Goal: Task Accomplishment & Management: Manage account settings

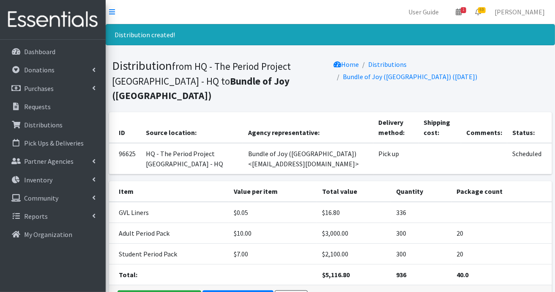
scroll to position [52, 0]
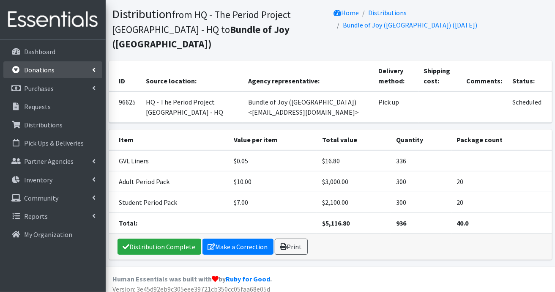
click at [63, 71] on link "Donations" at bounding box center [52, 69] width 99 height 17
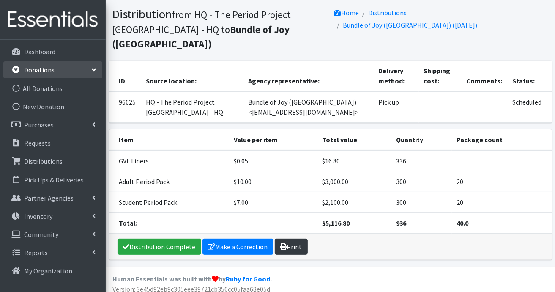
click at [288, 242] on link "Print" at bounding box center [291, 247] width 33 height 16
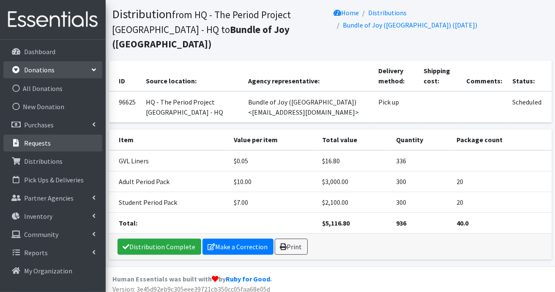
click at [42, 145] on p "Requests" at bounding box center [37, 143] width 27 height 8
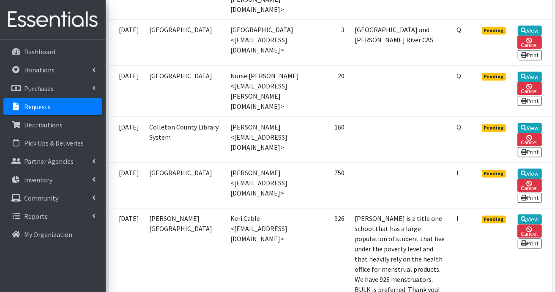
scroll to position [804, 0]
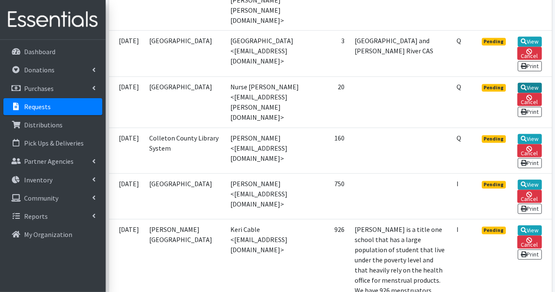
click at [534, 93] on link "View" at bounding box center [530, 88] width 24 height 10
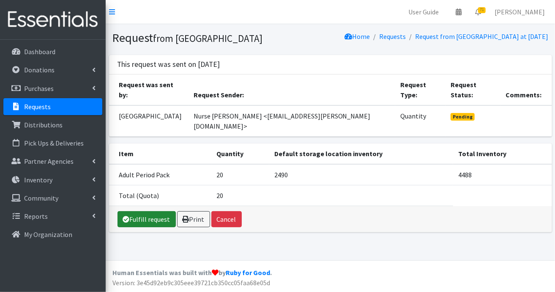
click at [147, 211] on link "Fulfill request" at bounding box center [147, 219] width 58 height 16
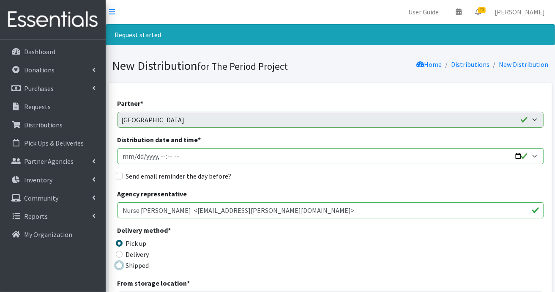
click at [118, 266] on input "Shipped" at bounding box center [119, 265] width 7 height 7
radio input "true"
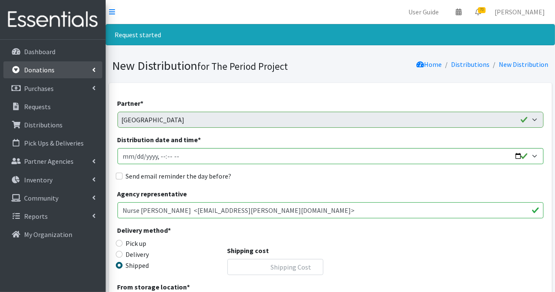
click at [44, 68] on p "Donations" at bounding box center [39, 70] width 30 height 8
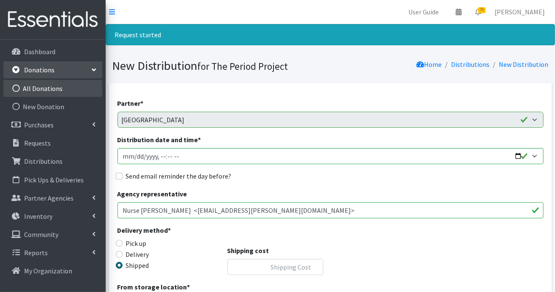
click at [42, 85] on link "All Donations" at bounding box center [52, 88] width 99 height 17
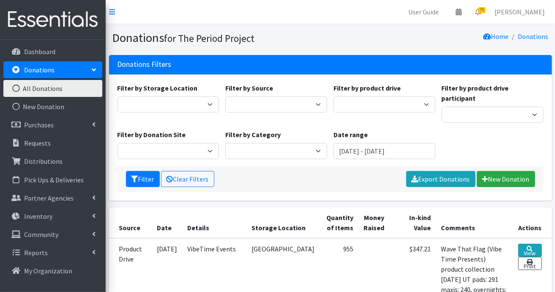
scroll to position [127, 0]
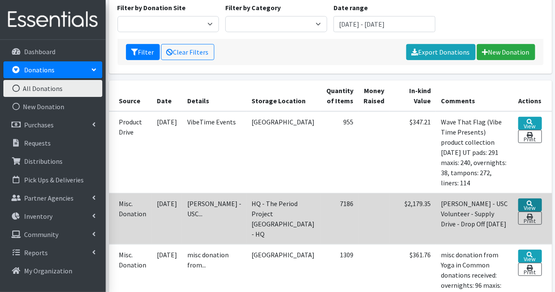
click at [527, 201] on icon at bounding box center [530, 204] width 6 height 6
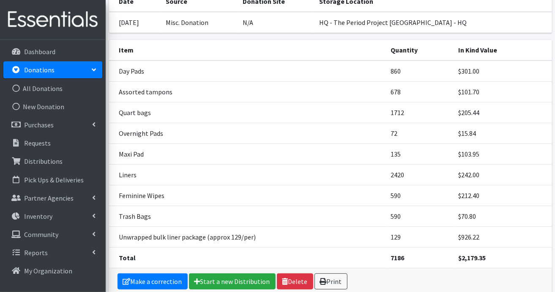
scroll to position [127, 0]
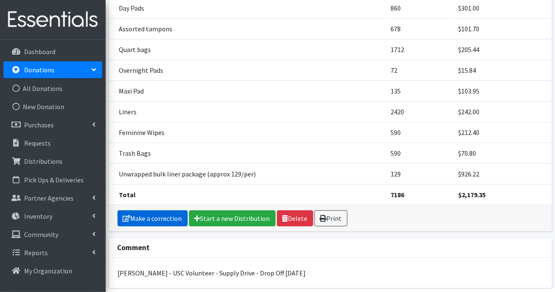
click at [156, 214] on link "Make a correction" at bounding box center [153, 218] width 70 height 16
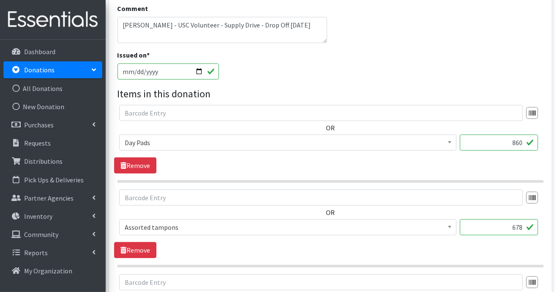
scroll to position [254, 0]
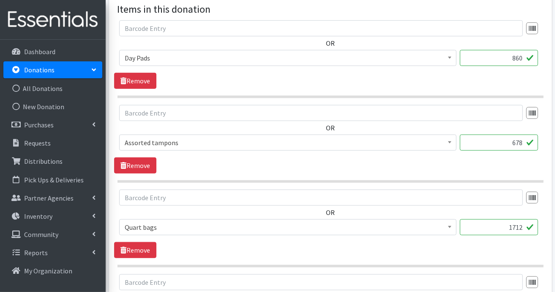
click at [525, 59] on input "860" at bounding box center [499, 58] width 78 height 16
type input "8"
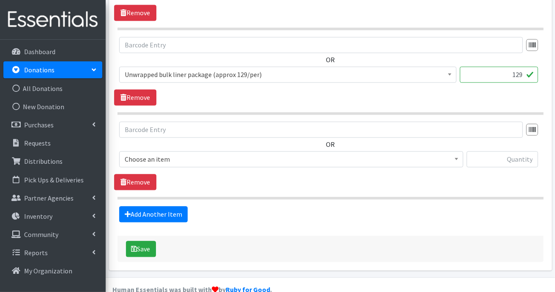
scroll to position [927, 0]
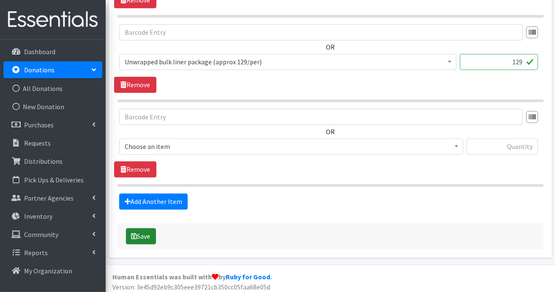
type input "1254"
click at [142, 231] on button "Save" at bounding box center [141, 236] width 30 height 16
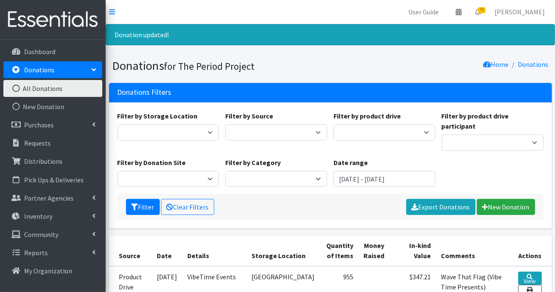
scroll to position [212, 0]
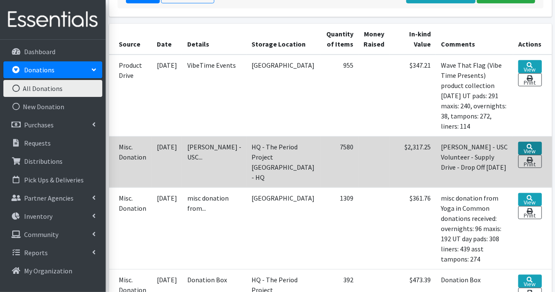
click at [528, 142] on link "View" at bounding box center [531, 148] width 24 height 13
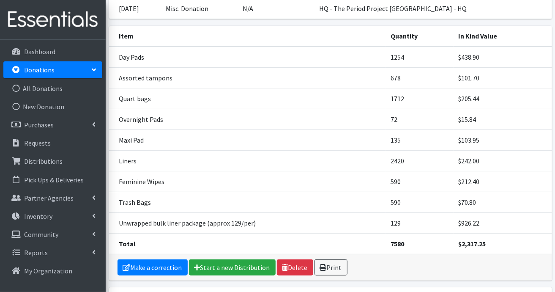
scroll to position [159, 0]
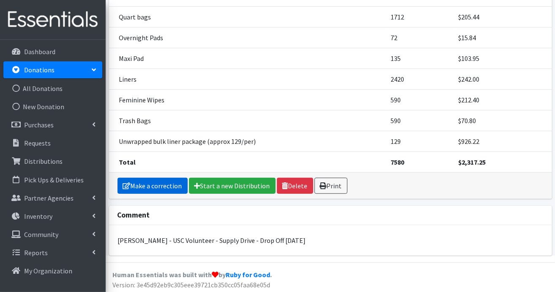
click at [167, 183] on link "Make a correction" at bounding box center [153, 186] width 70 height 16
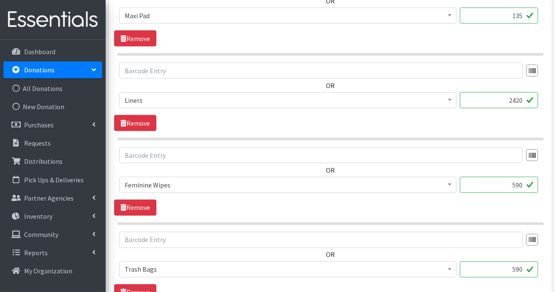
scroll to position [508, 0]
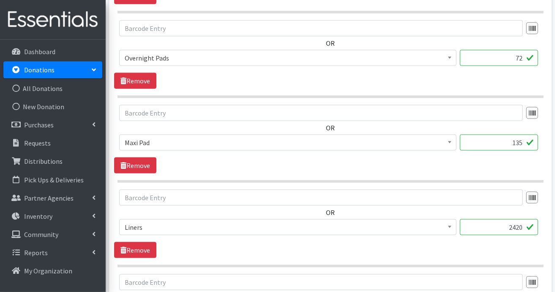
click at [524, 143] on input "135" at bounding box center [499, 143] width 78 height 16
click at [527, 59] on input "72" at bounding box center [499, 58] width 78 height 16
type input "7"
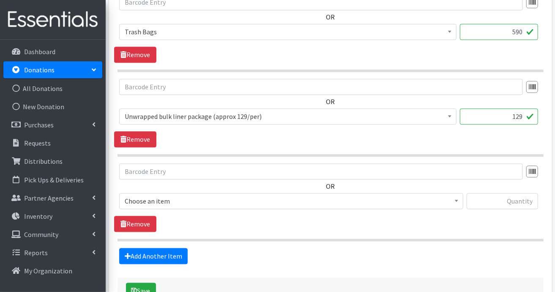
scroll to position [927, 0]
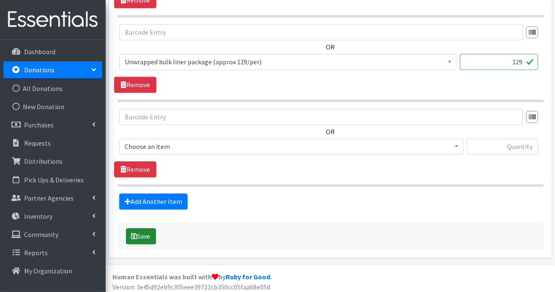
type input "128"
click at [136, 233] on icon "submit" at bounding box center [135, 236] width 6 height 7
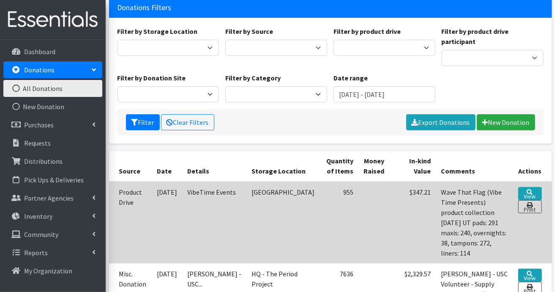
scroll to position [169, 0]
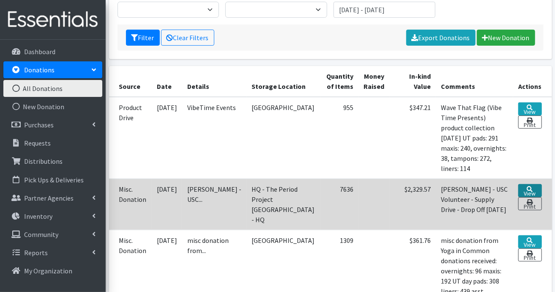
click at [528, 184] on link "View" at bounding box center [531, 190] width 24 height 13
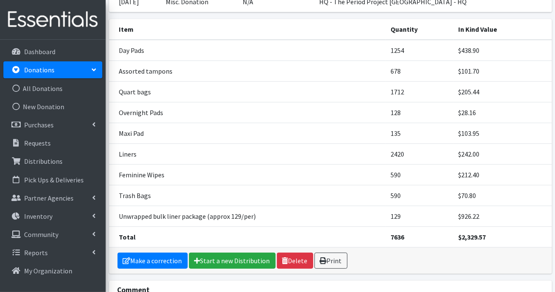
scroll to position [159, 0]
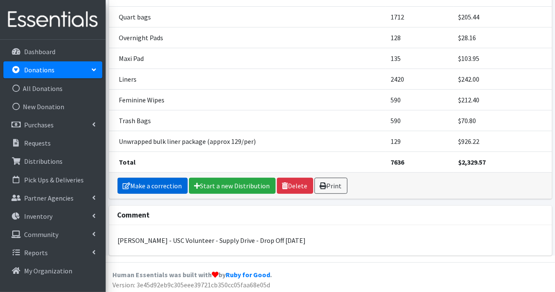
click at [162, 185] on link "Make a correction" at bounding box center [153, 186] width 70 height 16
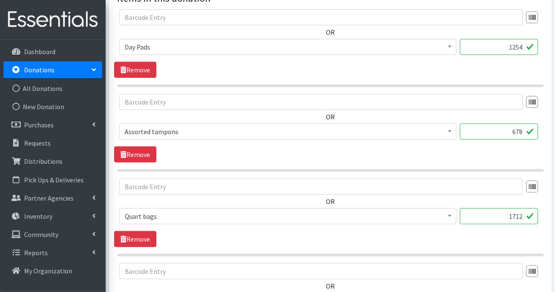
scroll to position [296, 0]
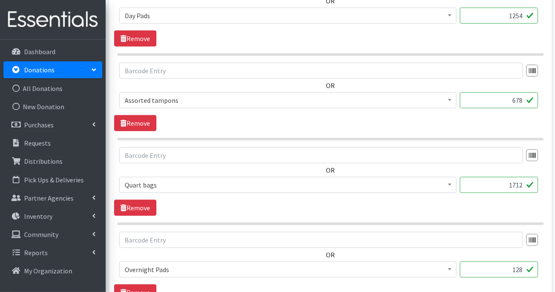
click at [525, 182] on input "1712" at bounding box center [499, 185] width 78 height 16
type input "1"
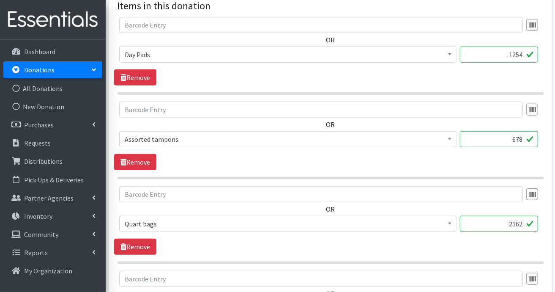
scroll to position [169, 0]
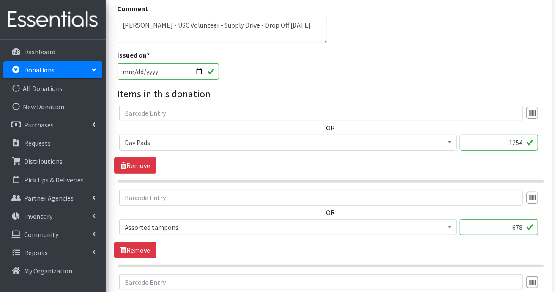
type input "2162"
click at [525, 140] on input "1254" at bounding box center [499, 143] width 78 height 16
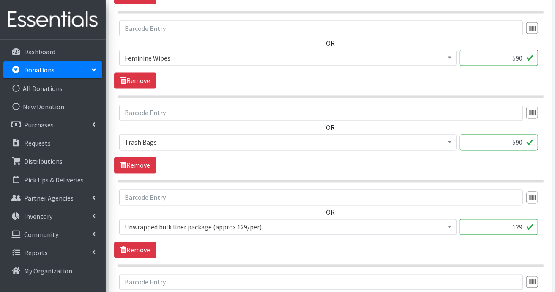
scroll to position [927, 0]
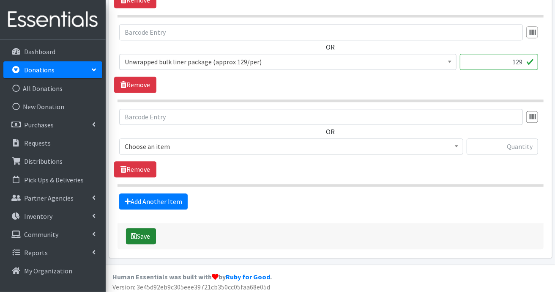
type input "1296"
click at [151, 232] on button "Save" at bounding box center [141, 236] width 30 height 16
